Goal: Transaction & Acquisition: Obtain resource

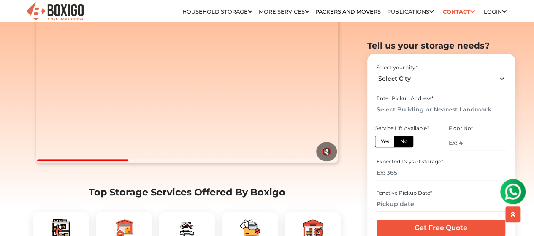
scroll to position [127, 0]
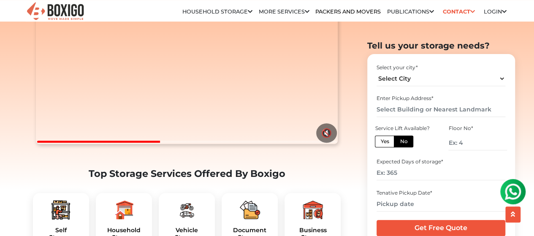
click at [0, 0] on li "Household Storage in [GEOGRAPHIC_DATA]" at bounding box center [0, 0] width 0 height 0
click at [406, 79] on select "Select City [GEOGRAPHIC_DATA] [GEOGRAPHIC_DATA] [GEOGRAPHIC_DATA] [GEOGRAPHIC_D…" at bounding box center [441, 78] width 129 height 15
select select "[GEOGRAPHIC_DATA]"
click at [377, 71] on select "Select City [GEOGRAPHIC_DATA] [GEOGRAPHIC_DATA] [GEOGRAPHIC_DATA] [GEOGRAPHIC_D…" at bounding box center [441, 78] width 129 height 15
click at [464, 142] on input "number" at bounding box center [477, 142] width 58 height 15
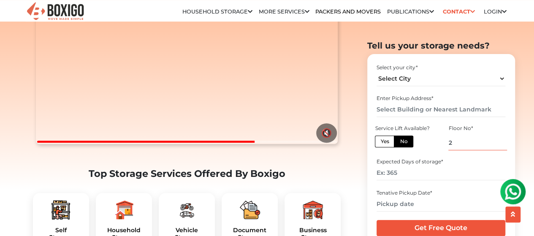
type input "2"
click at [418, 176] on input "number" at bounding box center [441, 172] width 129 height 15
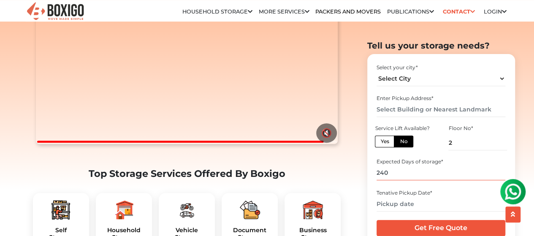
click at [452, 168] on input "240" at bounding box center [441, 172] width 129 height 15
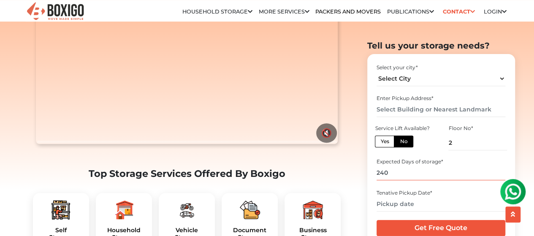
scroll to position [211, 0]
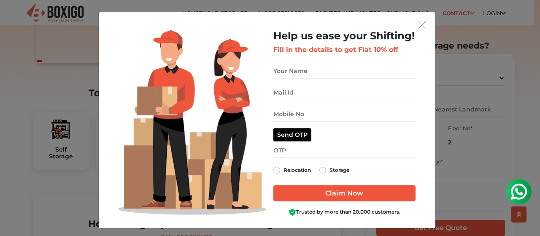
type input "240"
drag, startPoint x: 420, startPoint y: 26, endPoint x: 393, endPoint y: 64, distance: 46.8
click at [420, 27] on img "get free quote dialog" at bounding box center [423, 25] width 8 height 8
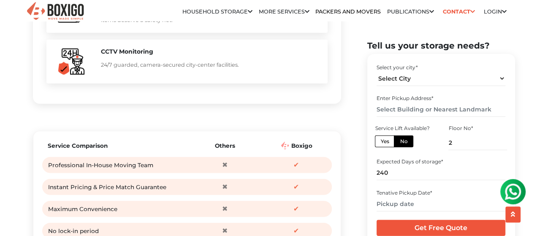
scroll to position [844, 0]
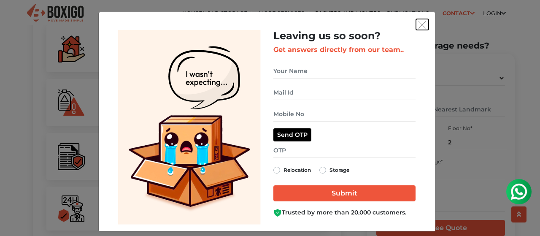
click at [423, 22] on img "get free quote dialog" at bounding box center [423, 25] width 8 height 8
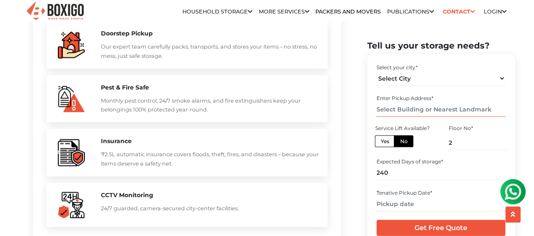
click at [418, 103] on input "text" at bounding box center [441, 109] width 129 height 15
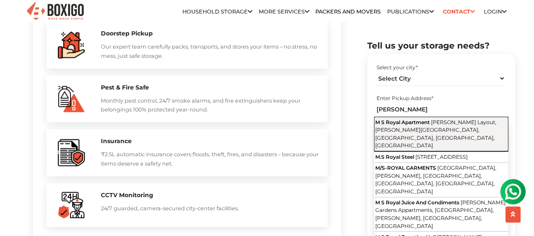
click at [420, 125] on button "M S Royal Apartment Samrat Layout, Sarvobhogam Nagar, Arekere, Bengaluru, Karna…" at bounding box center [441, 134] width 134 height 35
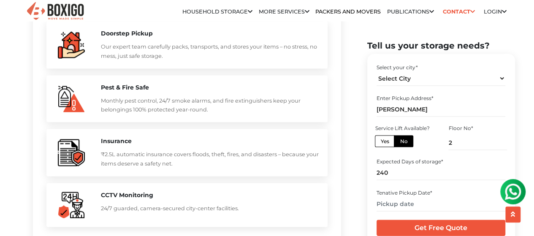
type input "M S Royal Apartment, [PERSON_NAME][GEOGRAPHIC_DATA], [PERSON_NAME][GEOGRAPHIC_D…"
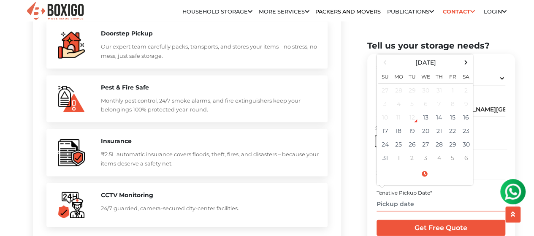
click at [418, 210] on input "text" at bounding box center [441, 203] width 129 height 15
click at [398, 127] on td "18" at bounding box center [399, 131] width 14 height 14
click at [425, 205] on input "08/18/2025 12:00 AM" at bounding box center [441, 203] width 129 height 15
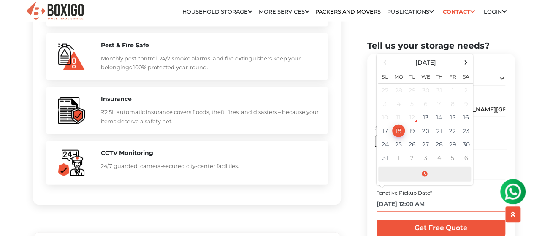
click at [434, 173] on span at bounding box center [424, 174] width 93 height 15
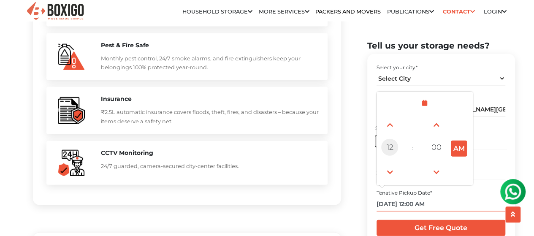
click at [392, 146] on span "12" at bounding box center [389, 147] width 17 height 17
click at [458, 169] on div "11" at bounding box center [461, 171] width 23 height 23
type input "08/18/2025 11:00 AM"
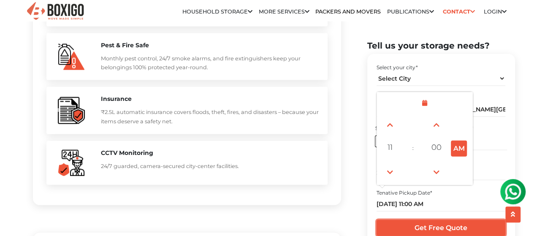
click at [454, 227] on input "Get Free Quote" at bounding box center [441, 228] width 129 height 16
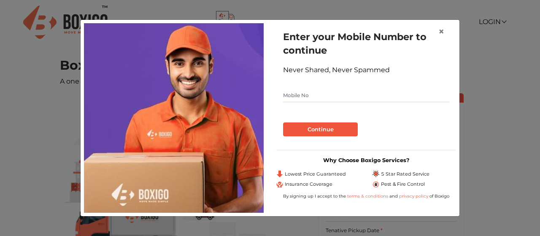
click at [344, 96] on input "text" at bounding box center [366, 96] width 166 height 14
type input "9743942587"
click at [331, 128] on button "Continue" at bounding box center [320, 129] width 75 height 14
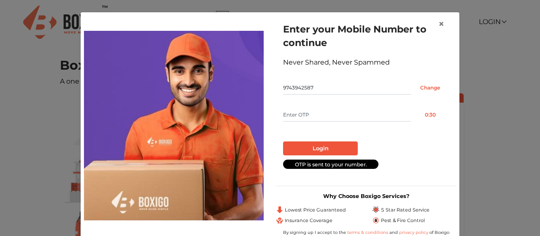
click at [331, 110] on input "text" at bounding box center [347, 115] width 128 height 14
type input "5758"
click at [331, 146] on button "Login" at bounding box center [320, 148] width 75 height 14
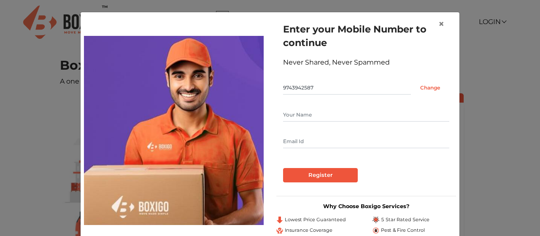
click at [315, 113] on input "text" at bounding box center [366, 115] width 166 height 14
type input "[PERSON_NAME]"
click at [299, 144] on input "text" at bounding box center [366, 142] width 166 height 14
type input "[EMAIL_ADDRESS][DOMAIN_NAME]"
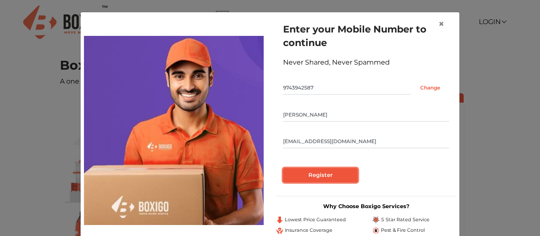
click at [341, 179] on input "Register" at bounding box center [320, 175] width 75 height 14
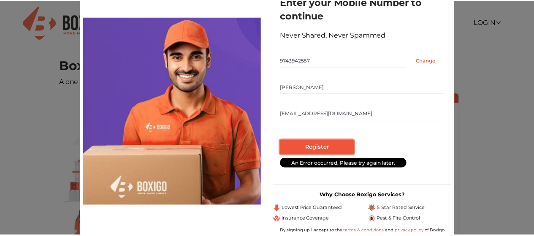
scroll to position [41, 0]
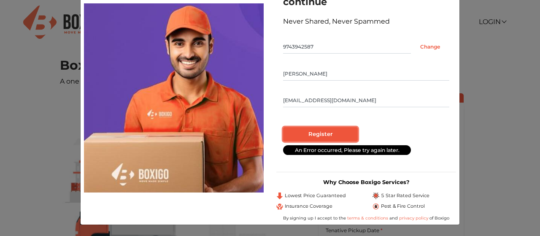
click at [331, 138] on input "Register" at bounding box center [320, 134] width 75 height 14
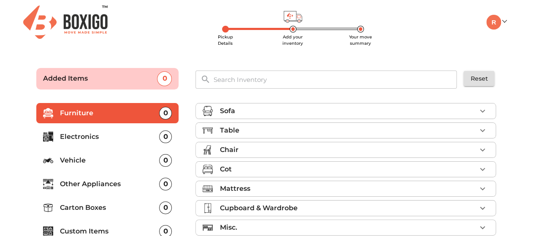
click at [507, 129] on form "Added Items 0 ​ Reset Furniture 0 Electronics 0 Vehicle 0 Other Appliances 0 Ca…" at bounding box center [267, 172] width 481 height 232
drag, startPoint x: 519, startPoint y: 76, endPoint x: 523, endPoint y: 122, distance: 46.2
click at [519, 77] on main "Pickup Details Add your inventory Your move summary Added Items 0 ​ Reset Furni…" at bounding box center [267, 172] width 534 height 232
click at [523, 131] on main "Pickup Details Add your inventory Your move summary Added Items 0 ​ Reset Furni…" at bounding box center [267, 172] width 534 height 232
click at [526, 74] on main "Pickup Details Add your inventory Your move summary Added Items 0 ​ Reset Furni…" at bounding box center [267, 172] width 534 height 232
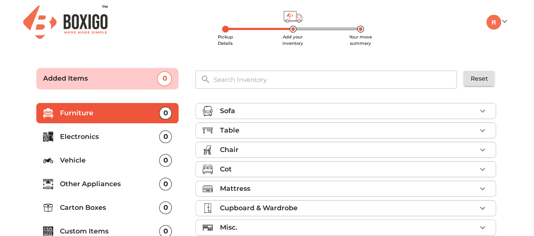
scroll to position [42, 0]
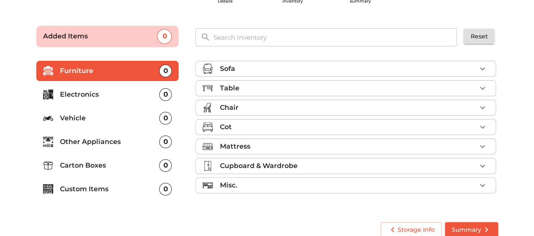
click at [480, 105] on icon "button" at bounding box center [482, 108] width 10 height 10
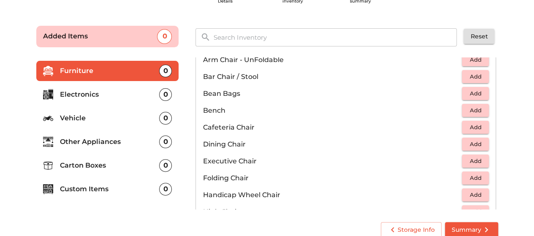
scroll to position [127, 0]
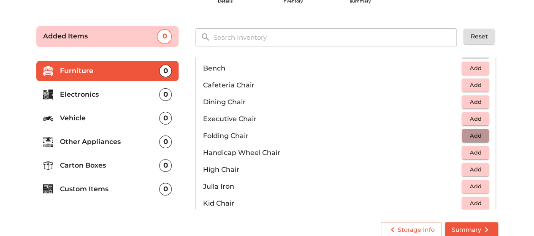
click at [468, 134] on span "Add" at bounding box center [475, 136] width 19 height 10
click at [467, 133] on p "1" at bounding box center [469, 136] width 5 height 10
click at [480, 135] on icon "button" at bounding box center [483, 136] width 6 height 6
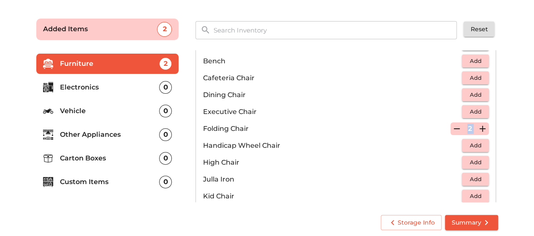
scroll to position [52, 0]
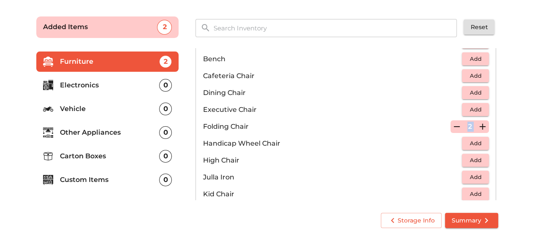
click at [467, 220] on span "Summary" at bounding box center [472, 220] width 40 height 11
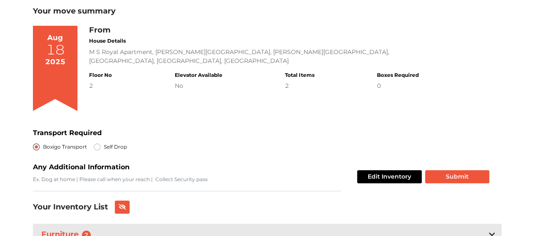
scroll to position [91, 0]
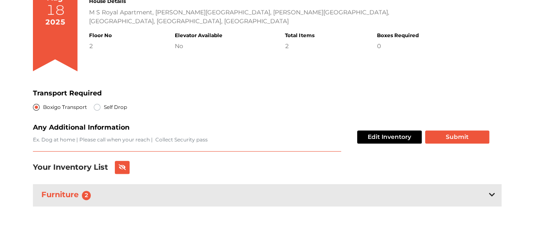
click at [98, 141] on textarea "Transport Required" at bounding box center [187, 144] width 308 height 16
click at [223, 195] on div "Furniture 2" at bounding box center [267, 195] width 469 height 22
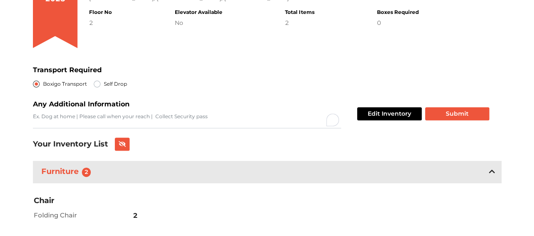
scroll to position [142, 0]
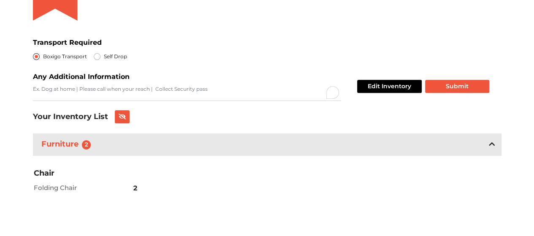
click at [219, 150] on div "Furniture 2" at bounding box center [267, 144] width 469 height 22
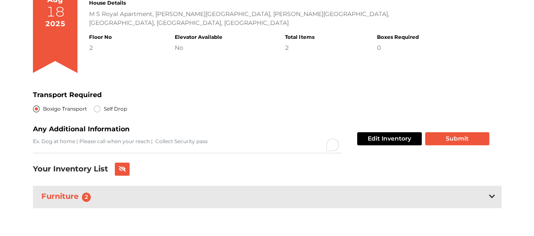
scroll to position [0, 0]
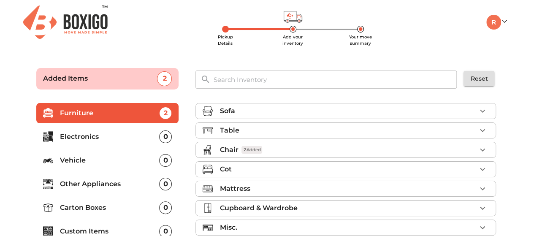
click at [284, 145] on div "Chair 2 Added" at bounding box center [348, 150] width 257 height 10
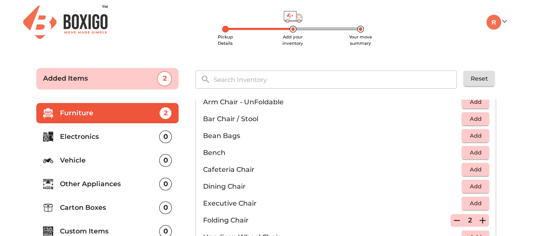
scroll to position [127, 0]
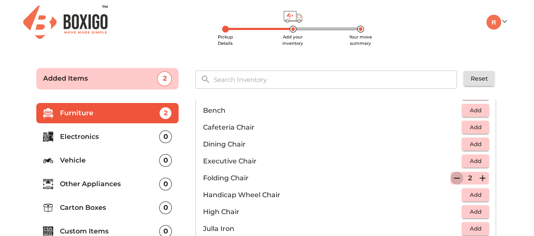
click at [452, 180] on icon "button" at bounding box center [457, 178] width 10 height 10
drag, startPoint x: 524, startPoint y: 146, endPoint x: 524, endPoint y: 162, distance: 15.6
click at [524, 146] on main "Pickup Details Add your inventory Your move summary Added Items 0 ​ Reset Furni…" at bounding box center [267, 172] width 534 height 232
click at [523, 163] on main "Pickup Details Add your inventory Your move summary Added Items 0 ​ Reset Furni…" at bounding box center [267, 172] width 534 height 232
click at [523, 131] on main "Pickup Details Add your inventory Your move summary Added Items 0 ​ Reset Furni…" at bounding box center [267, 172] width 534 height 232
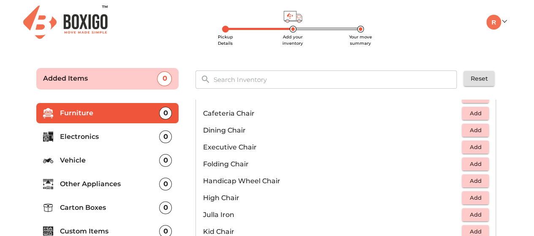
scroll to position [0, 0]
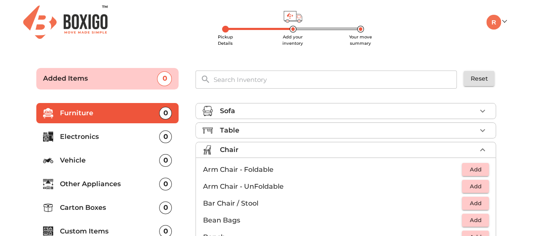
click at [264, 149] on div "Chair" at bounding box center [348, 150] width 257 height 10
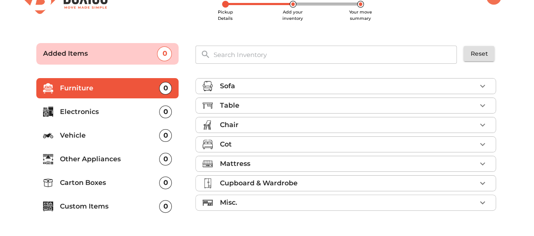
scroll to position [42, 0]
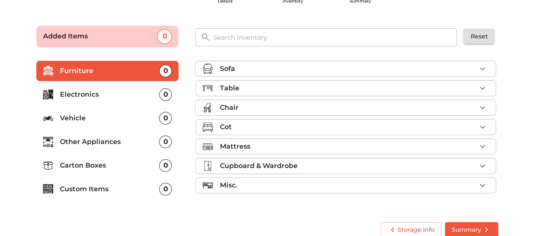
click at [252, 123] on div "Cot" at bounding box center [348, 127] width 257 height 10
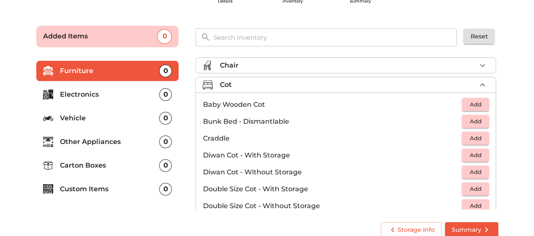
click at [249, 85] on div "Cot" at bounding box center [348, 85] width 257 height 10
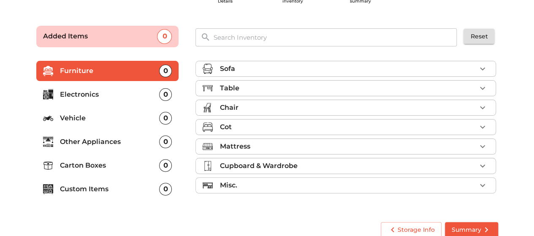
scroll to position [0, 0]
click at [507, 103] on form "Added Items 0 ​ Reset Furniture 0 Electronics 0 Vehicle 0 Other Appliances 0 Ca…" at bounding box center [267, 130] width 481 height 232
drag, startPoint x: 507, startPoint y: 95, endPoint x: 508, endPoint y: 121, distance: 25.8
click at [508, 121] on main "Pickup Details Add your inventory Your move summary Added Items 0 ​ Reset Furni…" at bounding box center [267, 130] width 534 height 232
click at [506, 100] on div "Sofa Table Chair Cot Mattress Cupboard & Wardrobe Misc." at bounding box center [346, 134] width 319 height 170
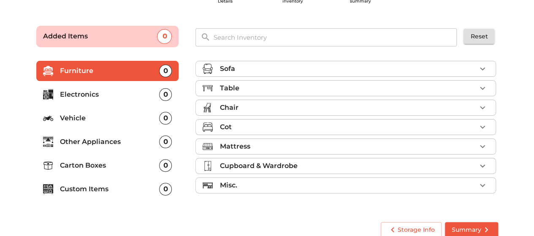
click at [504, 133] on div "Sofa Table Chair Cot Mattress Cupboard & Wardrobe Misc." at bounding box center [346, 134] width 319 height 170
click at [501, 99] on div "Sofa Table Chair Cot Mattress Cupboard & Wardrobe Misc." at bounding box center [346, 134] width 319 height 170
click at [455, 143] on div "Mattress" at bounding box center [348, 146] width 257 height 10
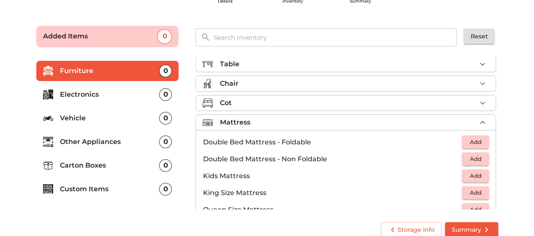
scroll to position [42, 0]
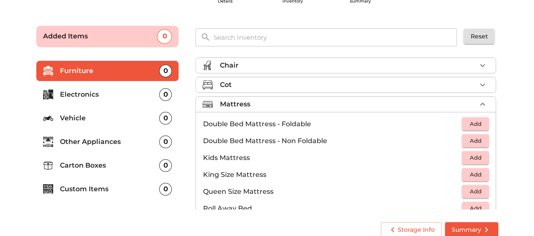
click at [478, 139] on span "Add" at bounding box center [475, 141] width 19 height 10
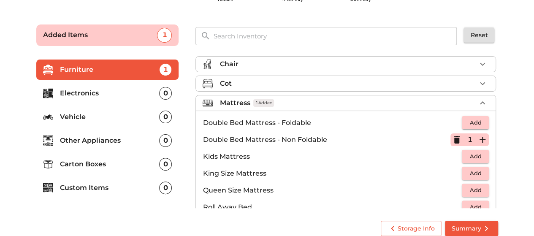
scroll to position [52, 0]
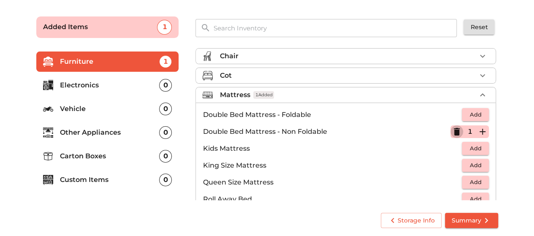
click at [454, 131] on icon "button" at bounding box center [457, 132] width 6 height 8
click at [473, 182] on span "Add" at bounding box center [475, 182] width 19 height 10
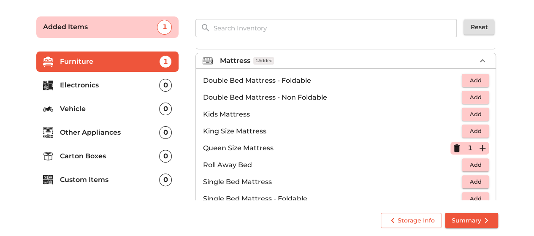
scroll to position [165, 0]
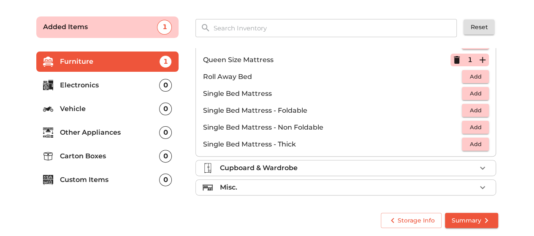
click at [102, 104] on p "Vehicle" at bounding box center [110, 109] width 100 height 10
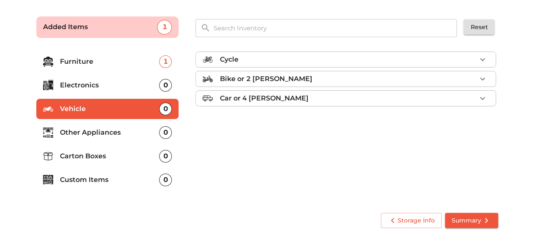
click at [263, 98] on p "Car or 4 [PERSON_NAME]" at bounding box center [264, 98] width 89 height 10
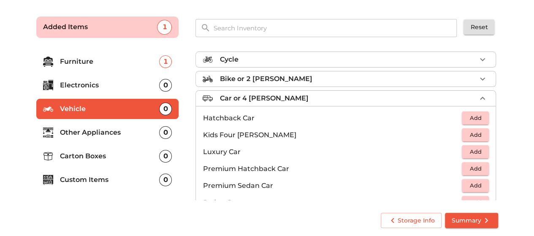
click at [469, 120] on span "Add" at bounding box center [475, 118] width 19 height 10
click at [475, 226] on button "Summary" at bounding box center [471, 221] width 53 height 16
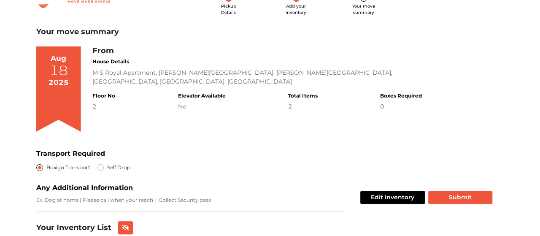
scroll to position [84, 0]
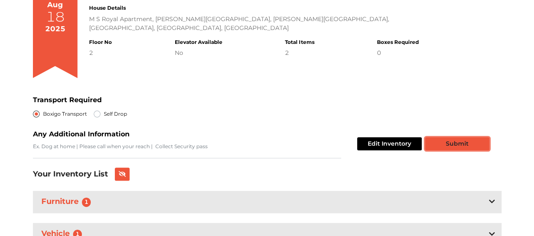
click at [479, 146] on button "Submit" at bounding box center [457, 143] width 64 height 13
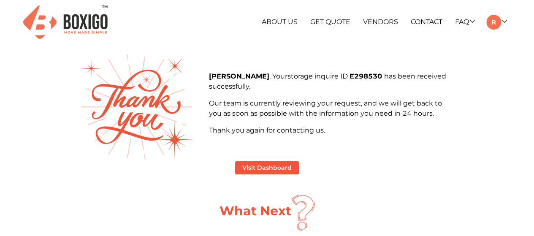
click at [388, 41] on div "About Us Get Quote Vendors Contact FAQ Customer FAQ Vendor FAQ My Moves My Prof…" at bounding box center [267, 22] width 491 height 44
click at [426, 80] on p "[PERSON_NAME] , Your storage inquire ID E298530 has been received successfully." at bounding box center [332, 81] width 246 height 20
